Goal: Check status

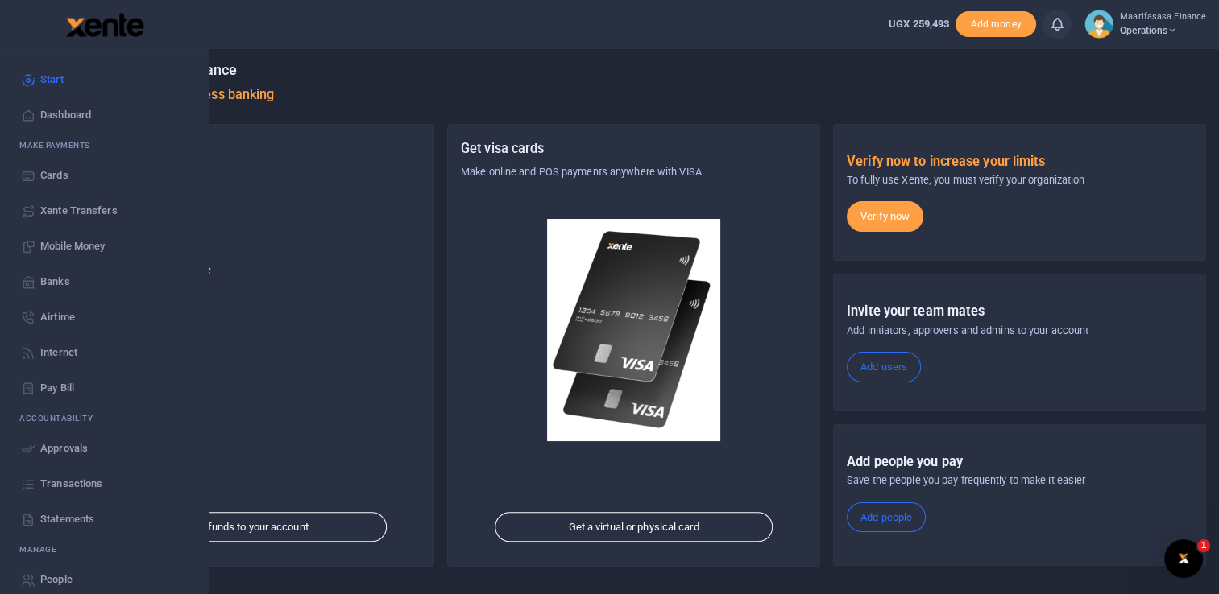
click at [77, 482] on span "Transactions" at bounding box center [71, 484] width 62 height 16
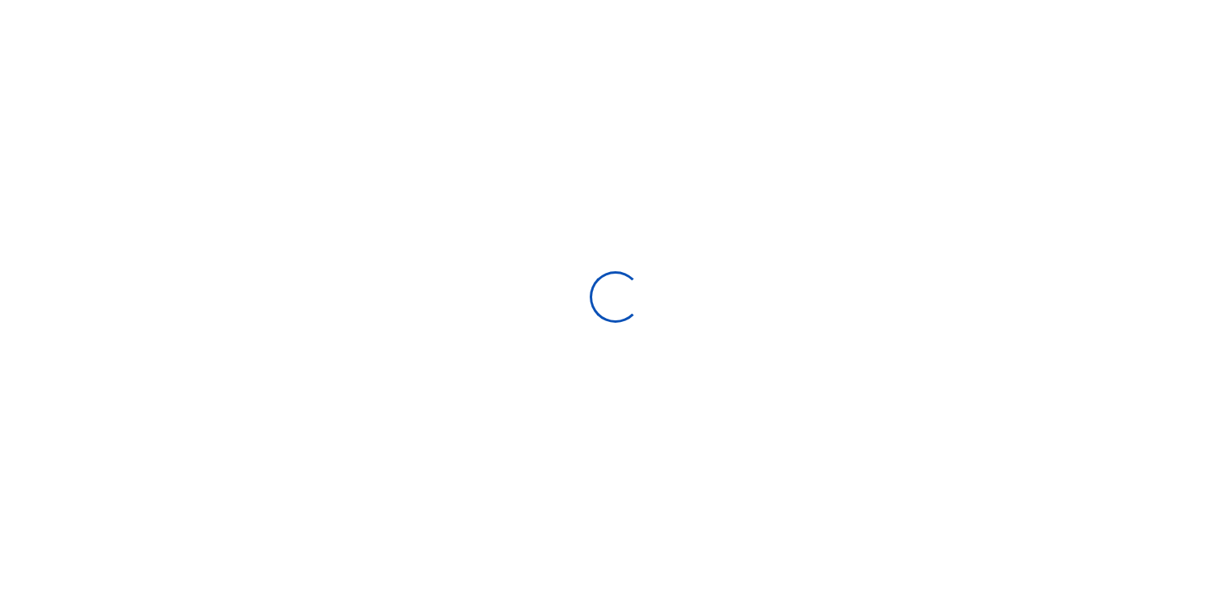
select select
type input "[DATE] - [DATE]"
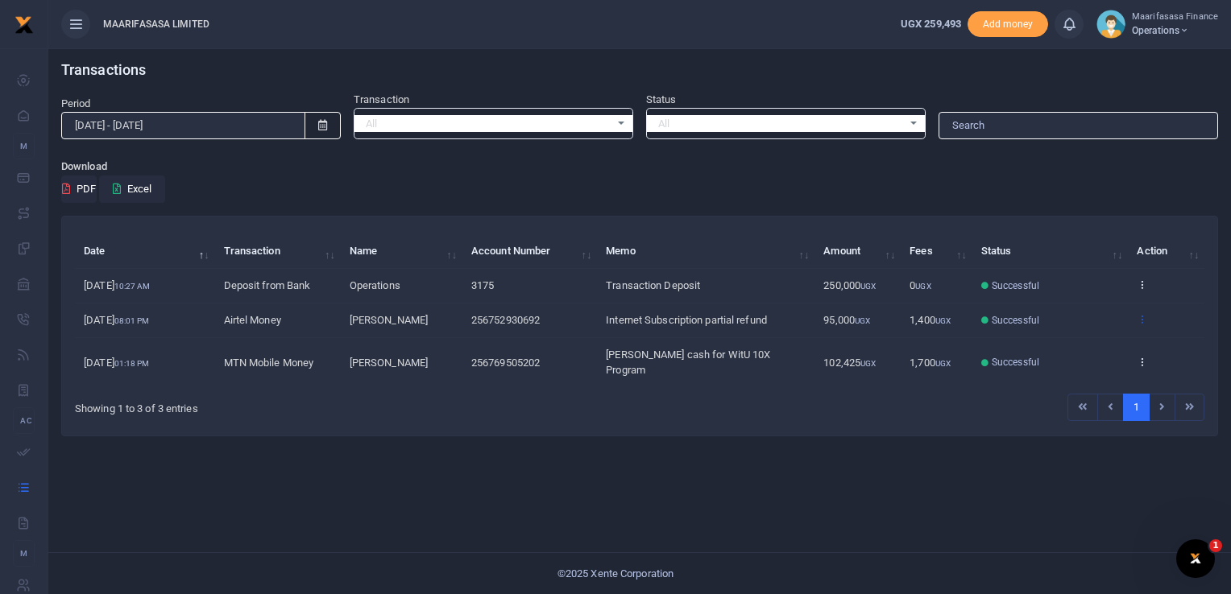
click at [1140, 317] on icon at bounding box center [1142, 318] width 10 height 11
click at [1093, 348] on link "View details" at bounding box center [1083, 346] width 127 height 23
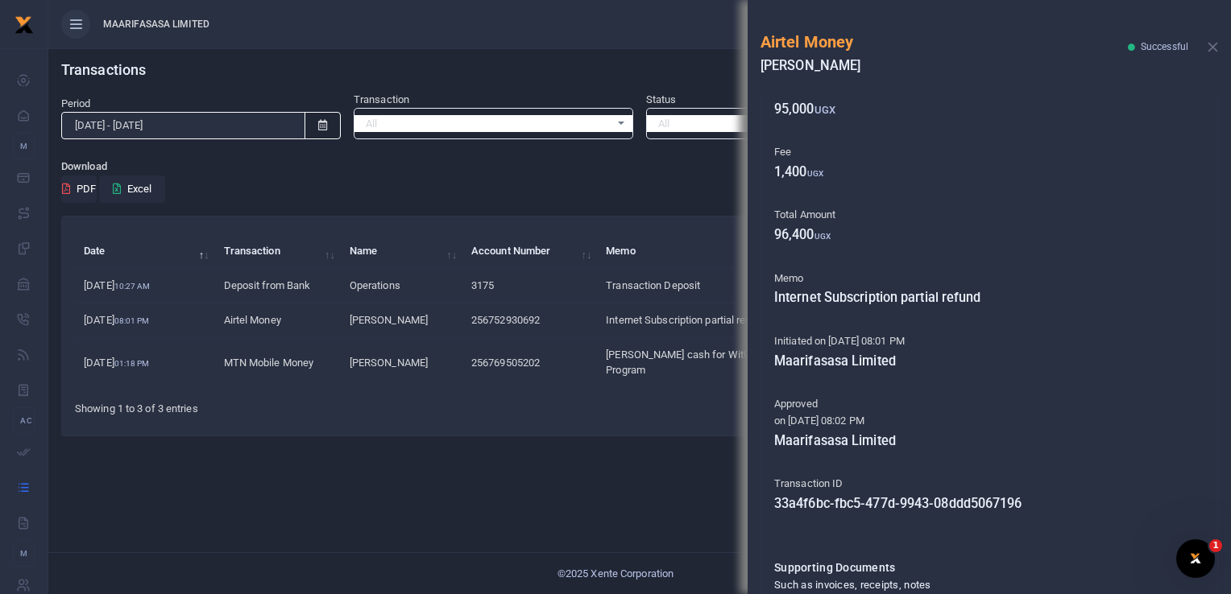
scroll to position [271, 0]
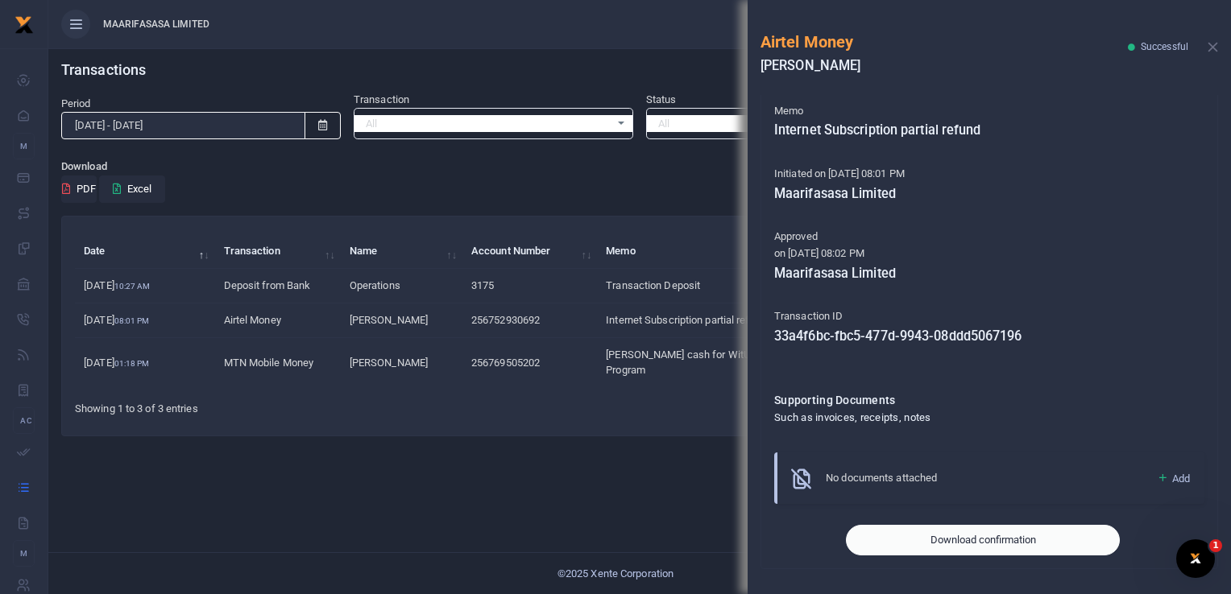
click at [998, 539] on button "Download confirmation" at bounding box center [983, 540] width 274 height 31
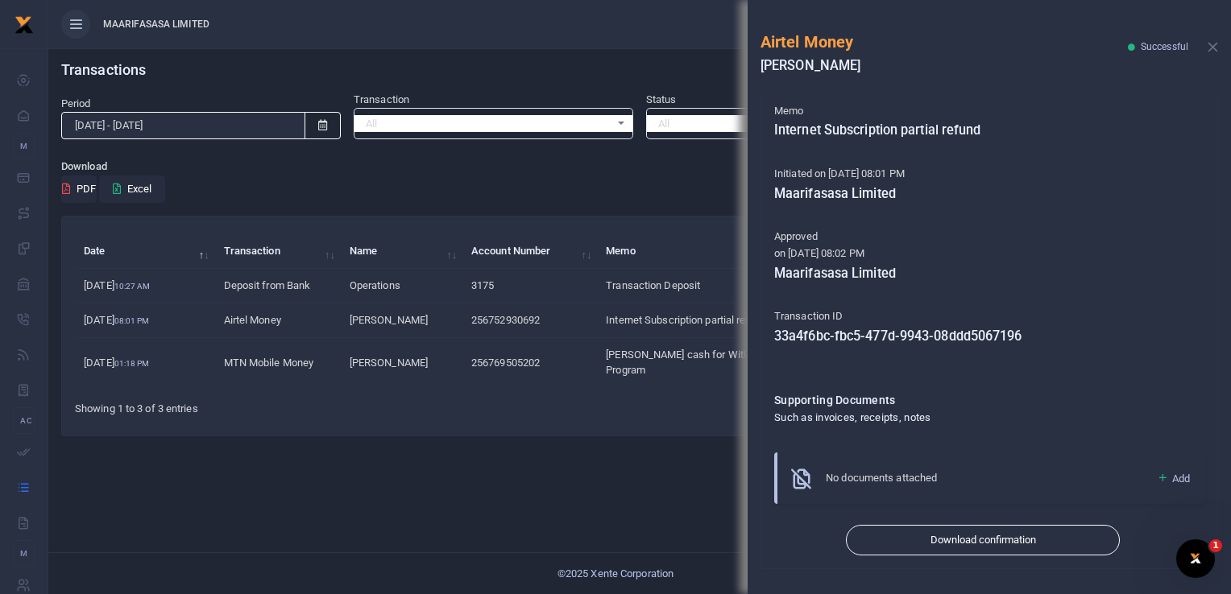
click at [477, 446] on div "Transactions Period [DATE] - [DATE] Transaction All Select an option... All Air…" at bounding box center [639, 321] width 1183 height 546
click at [1214, 45] on button "Close" at bounding box center [1212, 47] width 10 height 10
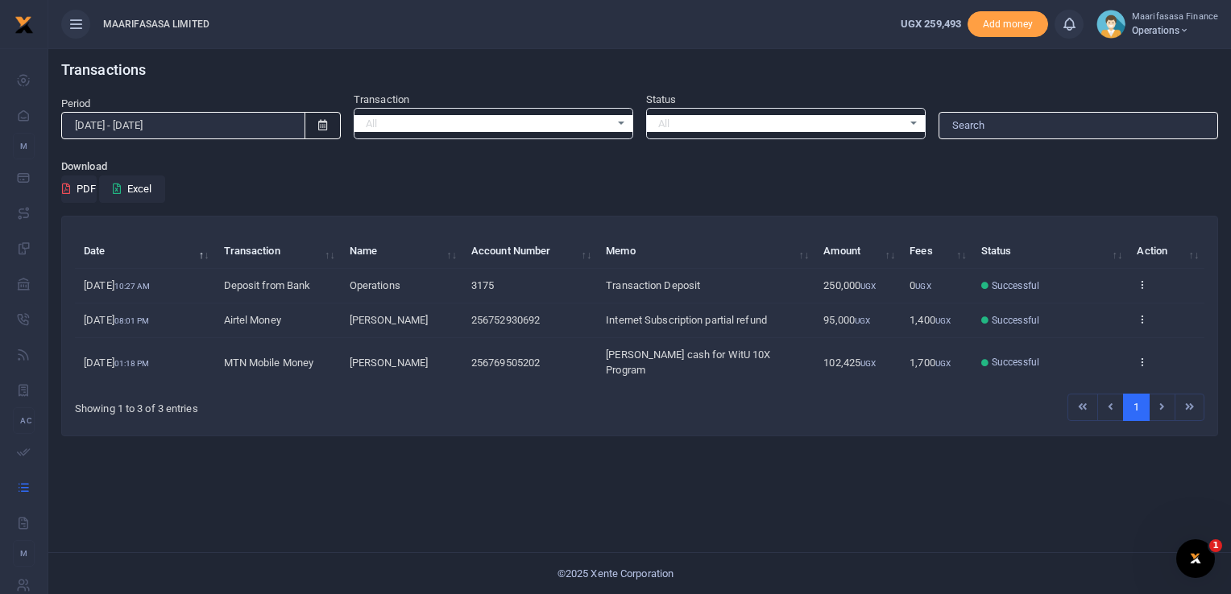
click at [323, 123] on icon at bounding box center [322, 125] width 9 height 10
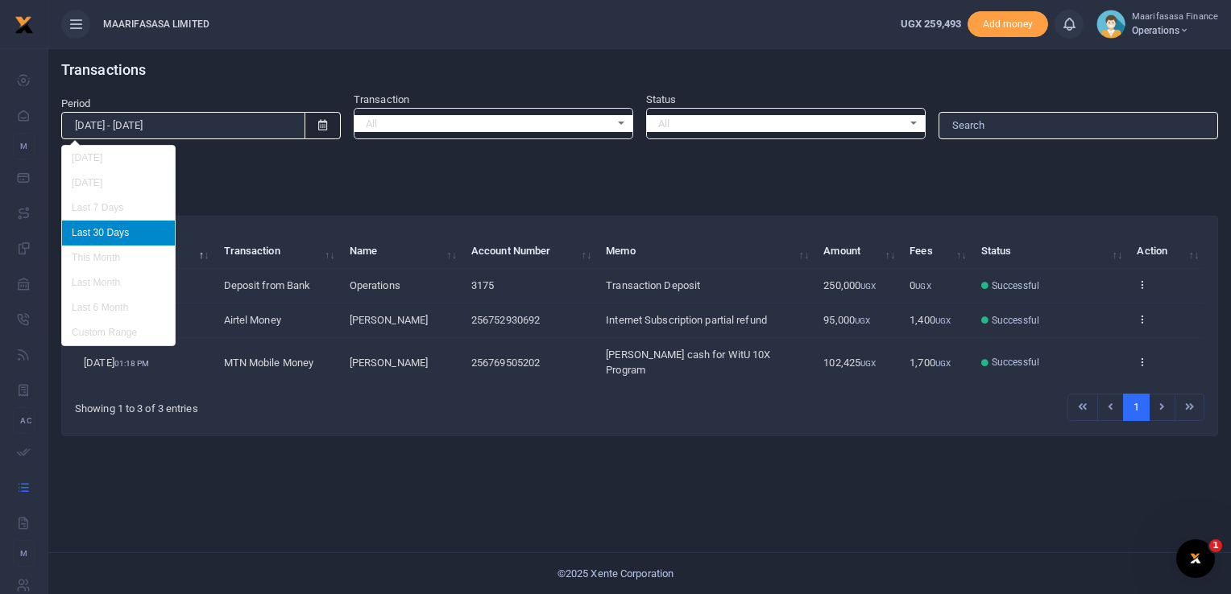
click at [108, 234] on li "Last 30 Days" at bounding box center [118, 233] width 113 height 25
